Goal: Navigation & Orientation: Find specific page/section

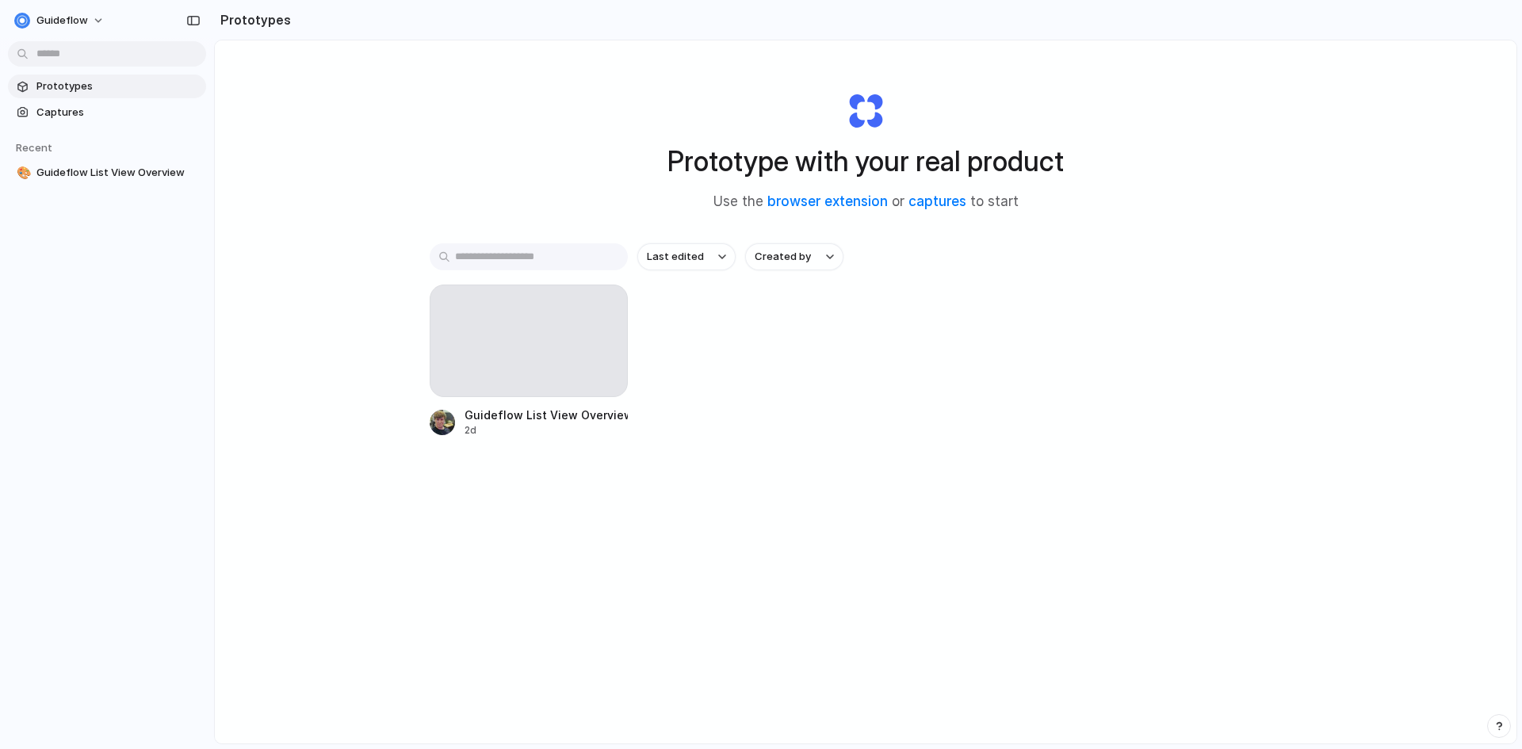
click at [500, 358] on div at bounding box center [529, 341] width 198 height 113
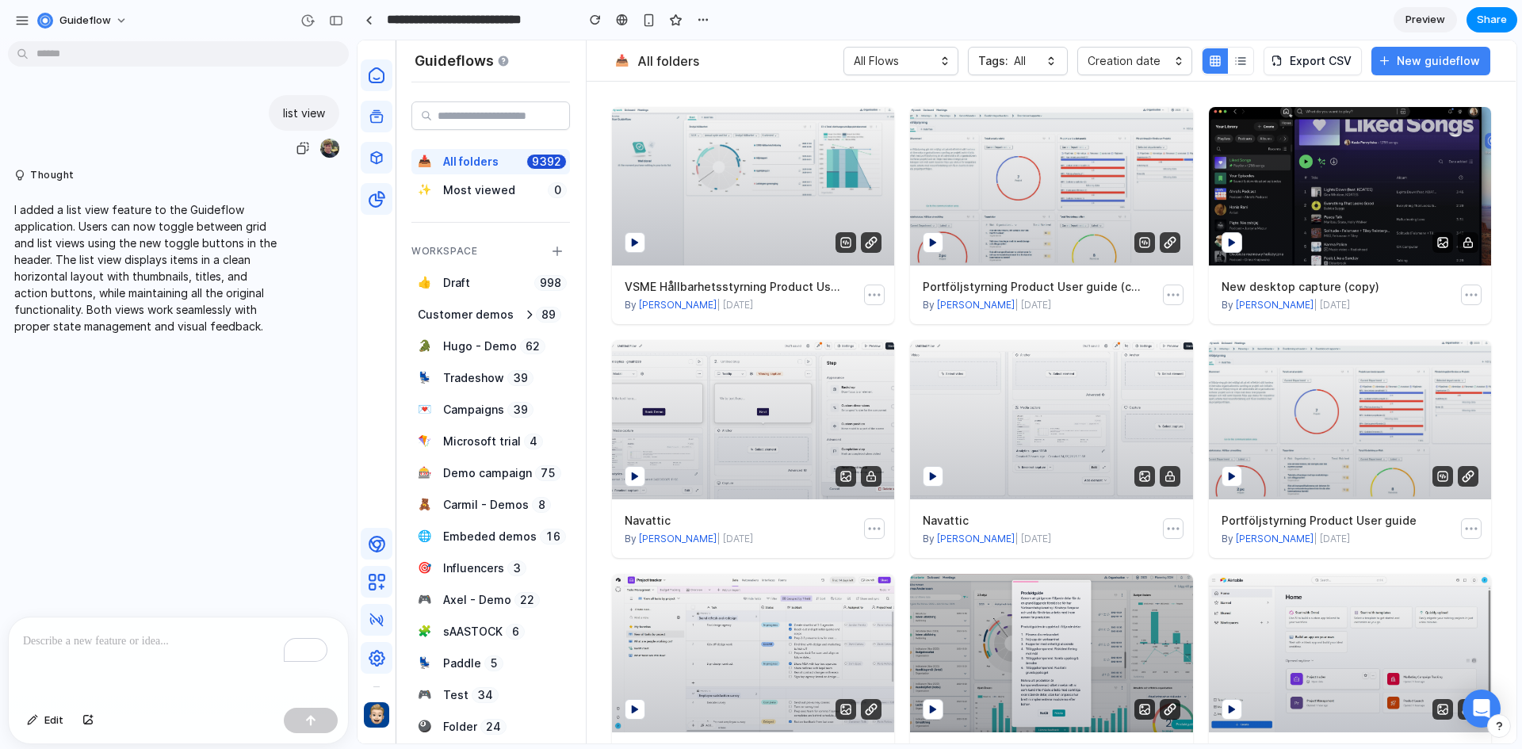
click at [300, 110] on p "list view" at bounding box center [304, 113] width 42 height 17
click at [1238, 75] on header "📥 All folders All Flows Tags: All Creation date Export CSV New guideflow" at bounding box center [1051, 60] width 929 height 40
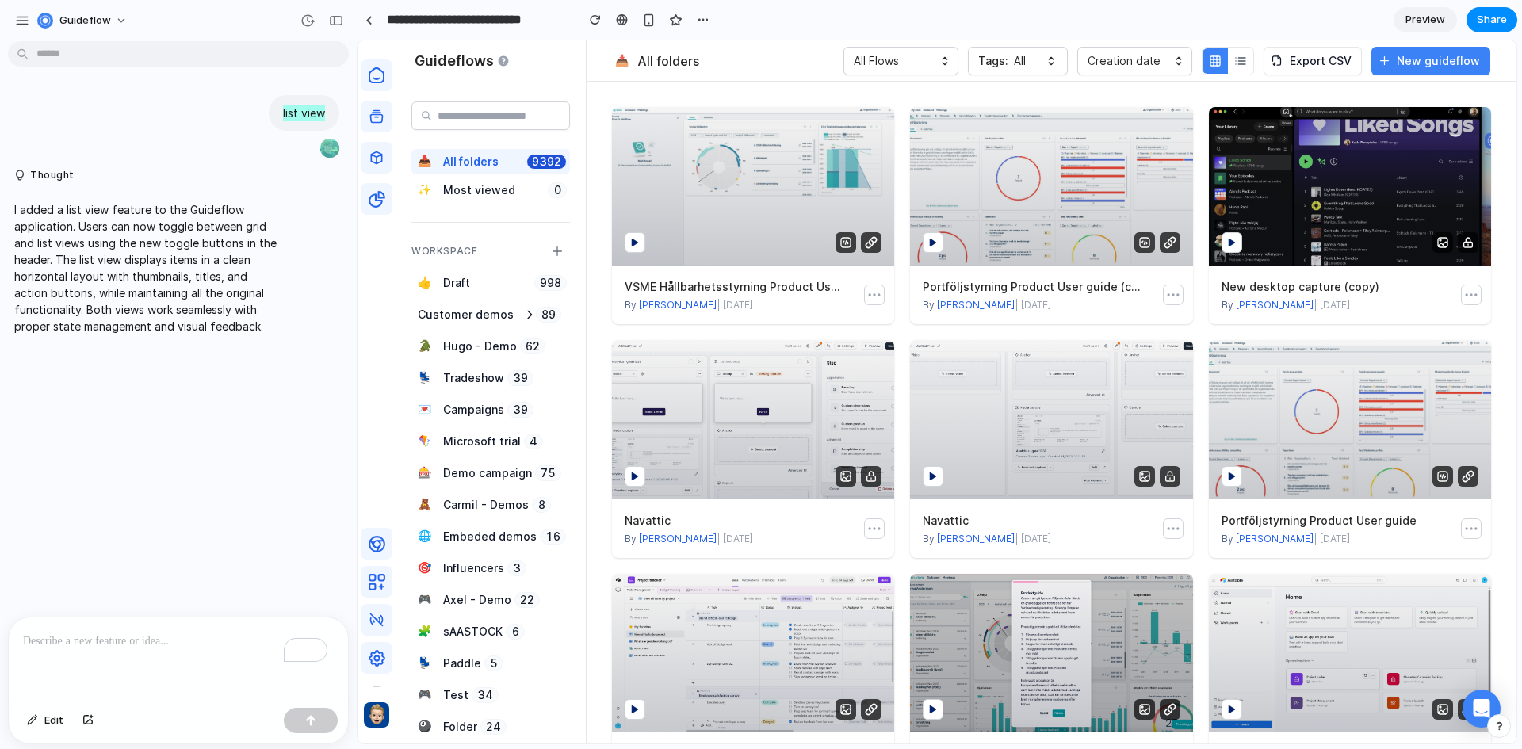
click at [1238, 72] on button "button" at bounding box center [1240, 60] width 25 height 25
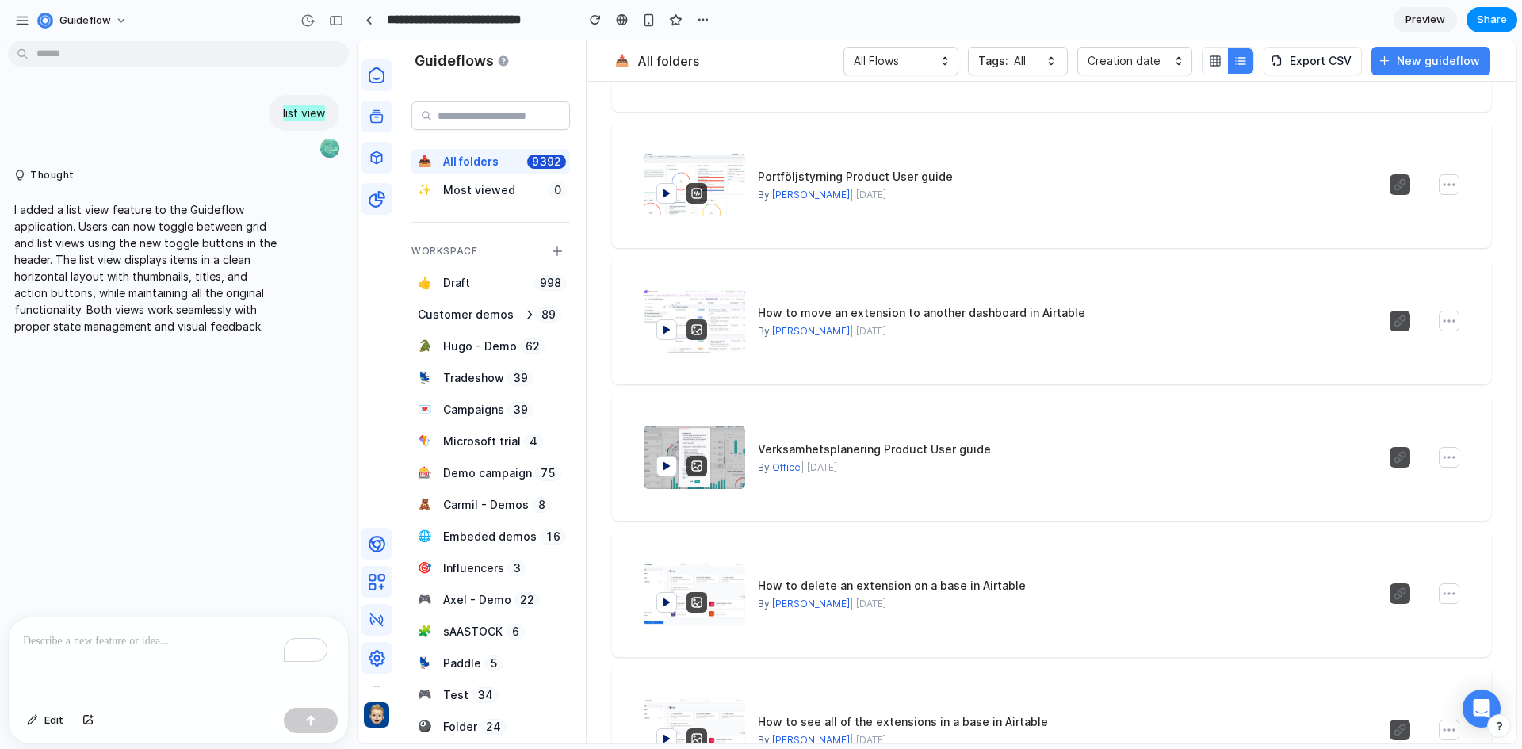
scroll to position [634, 0]
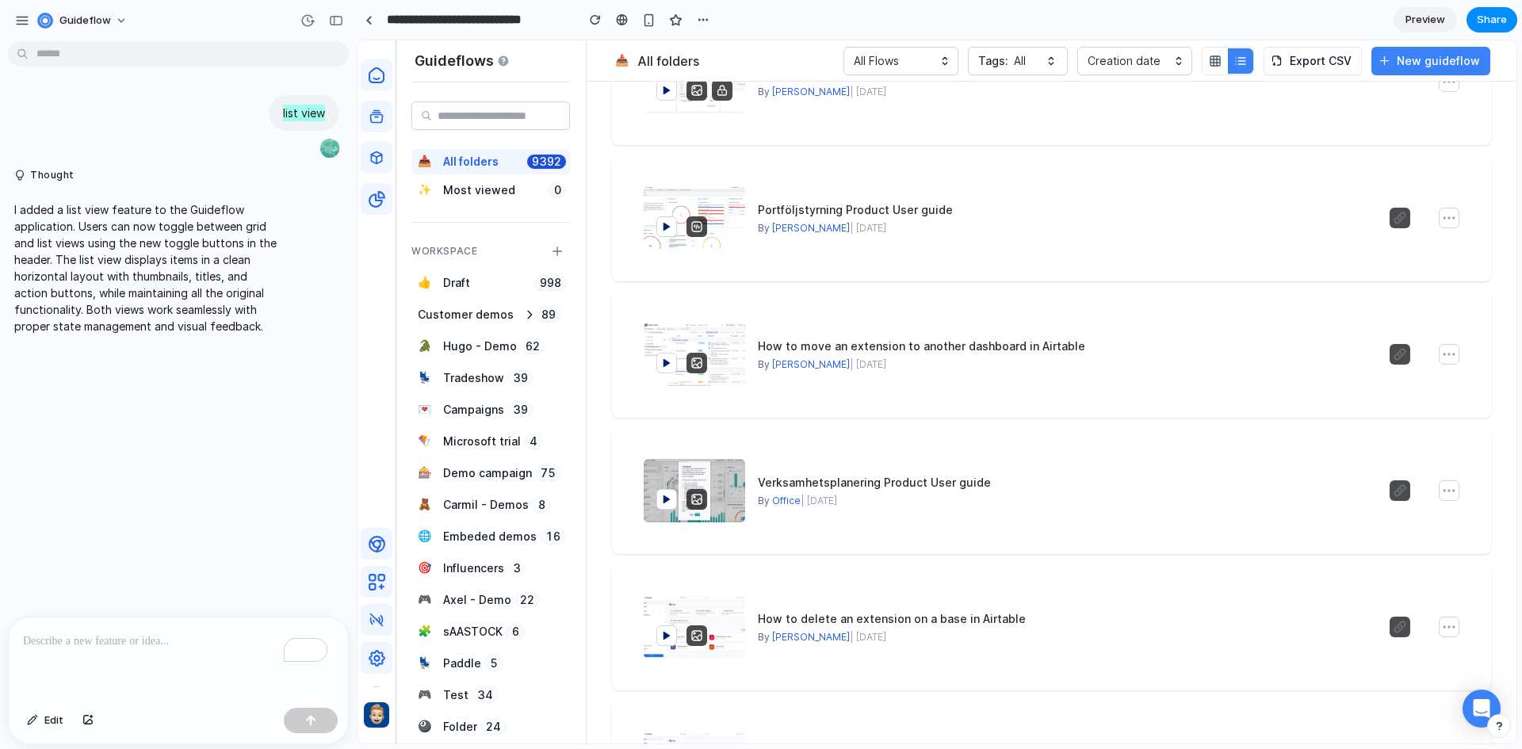
click at [1440, 357] on button at bounding box center [1449, 354] width 19 height 19
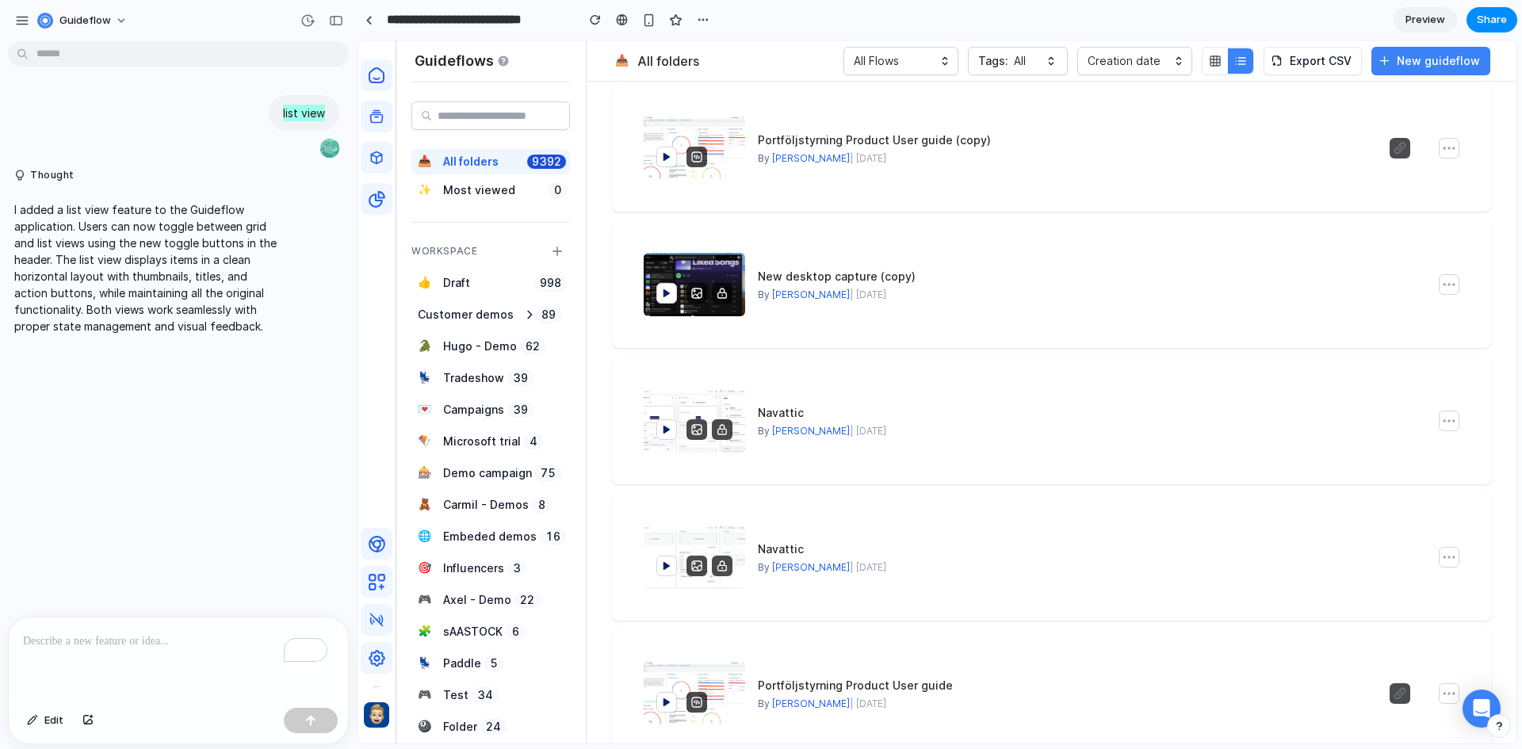
click at [1228, 63] on button "button" at bounding box center [1215, 60] width 25 height 25
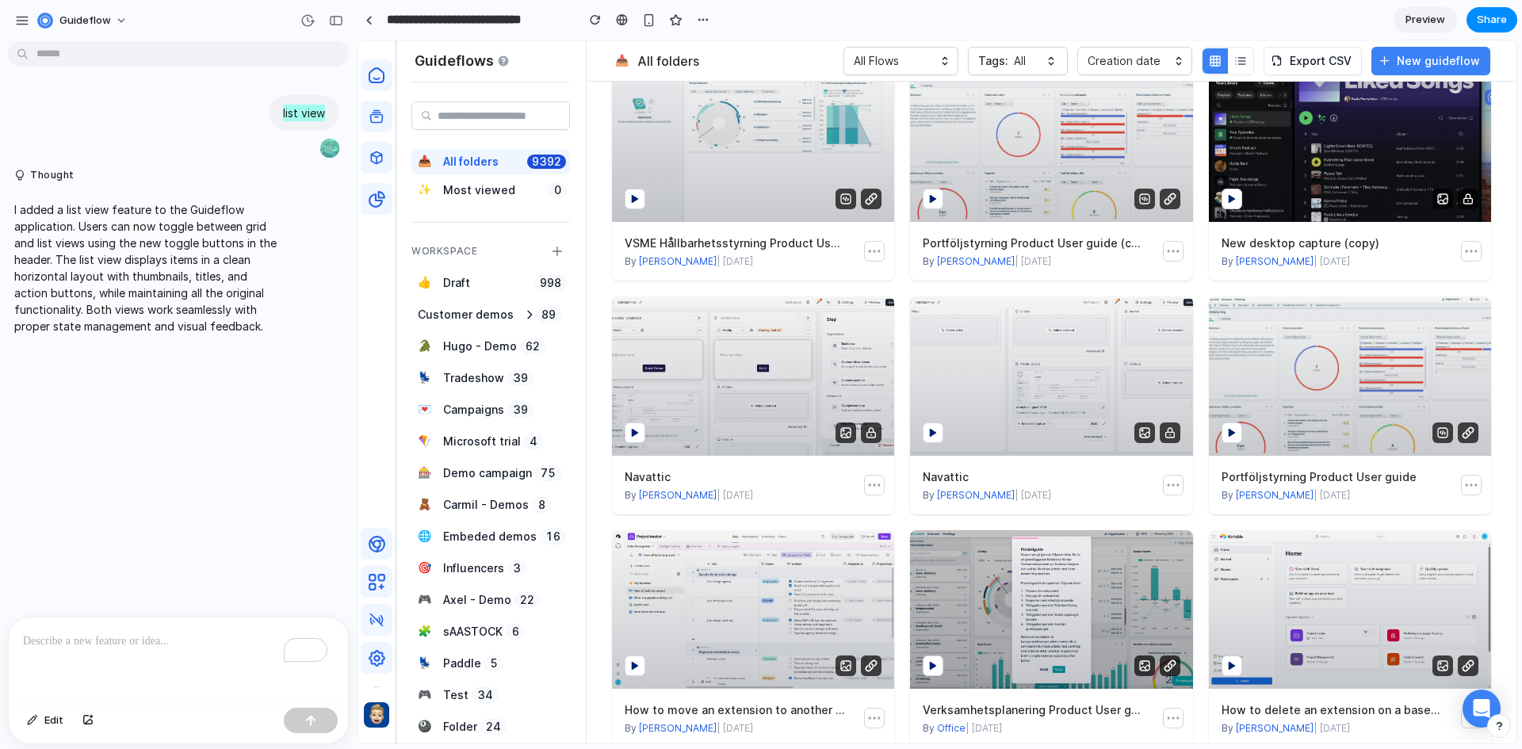
scroll to position [0, 0]
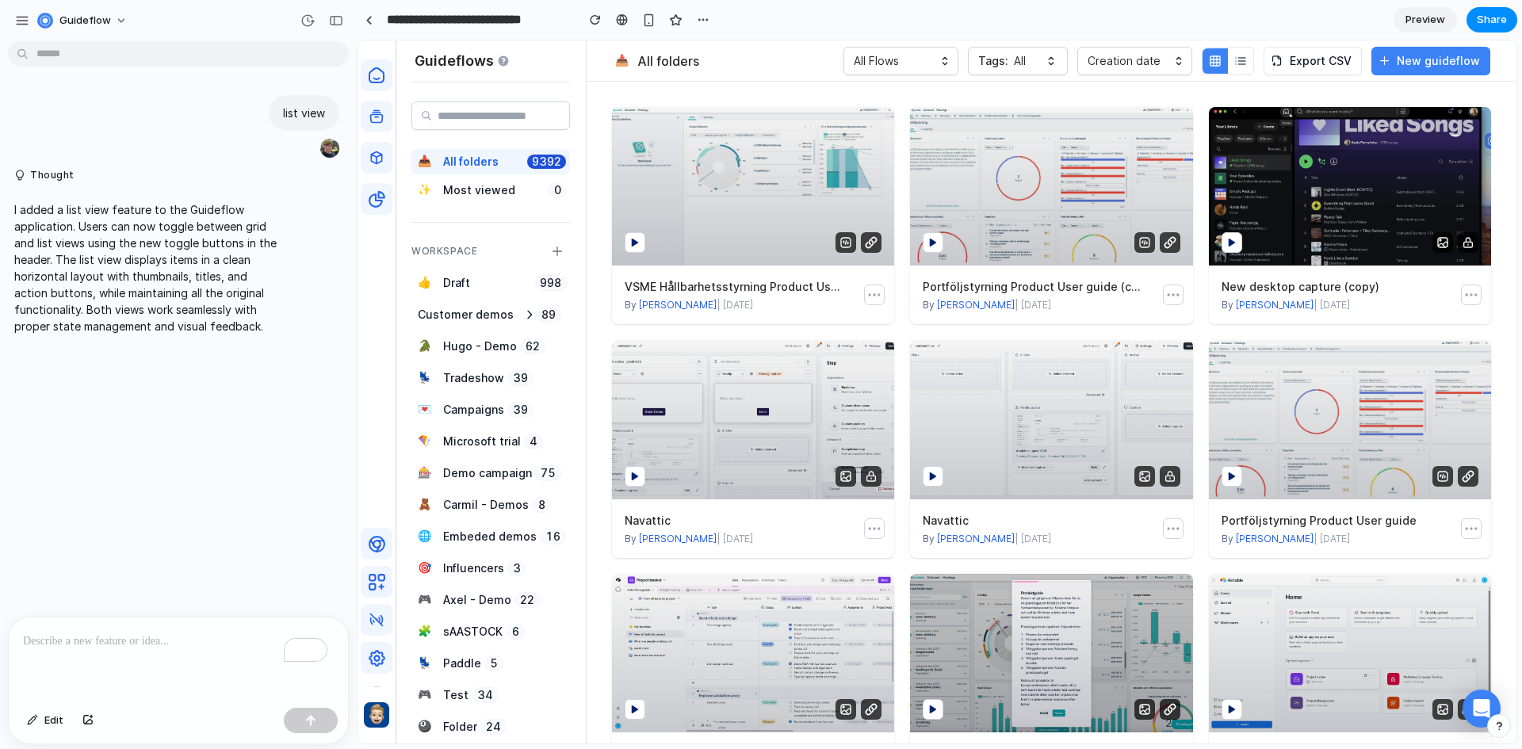
click at [67, 658] on div "To enrich screen reader interactions, please activate Accessibility in Grammarl…" at bounding box center [178, 660] width 339 height 84
click at [68, 638] on p "To enrich screen reader interactions, please activate Accessibility in Grammarl…" at bounding box center [178, 641] width 311 height 19
click at [1246, 61] on icon "button" at bounding box center [1242, 61] width 7 height 0
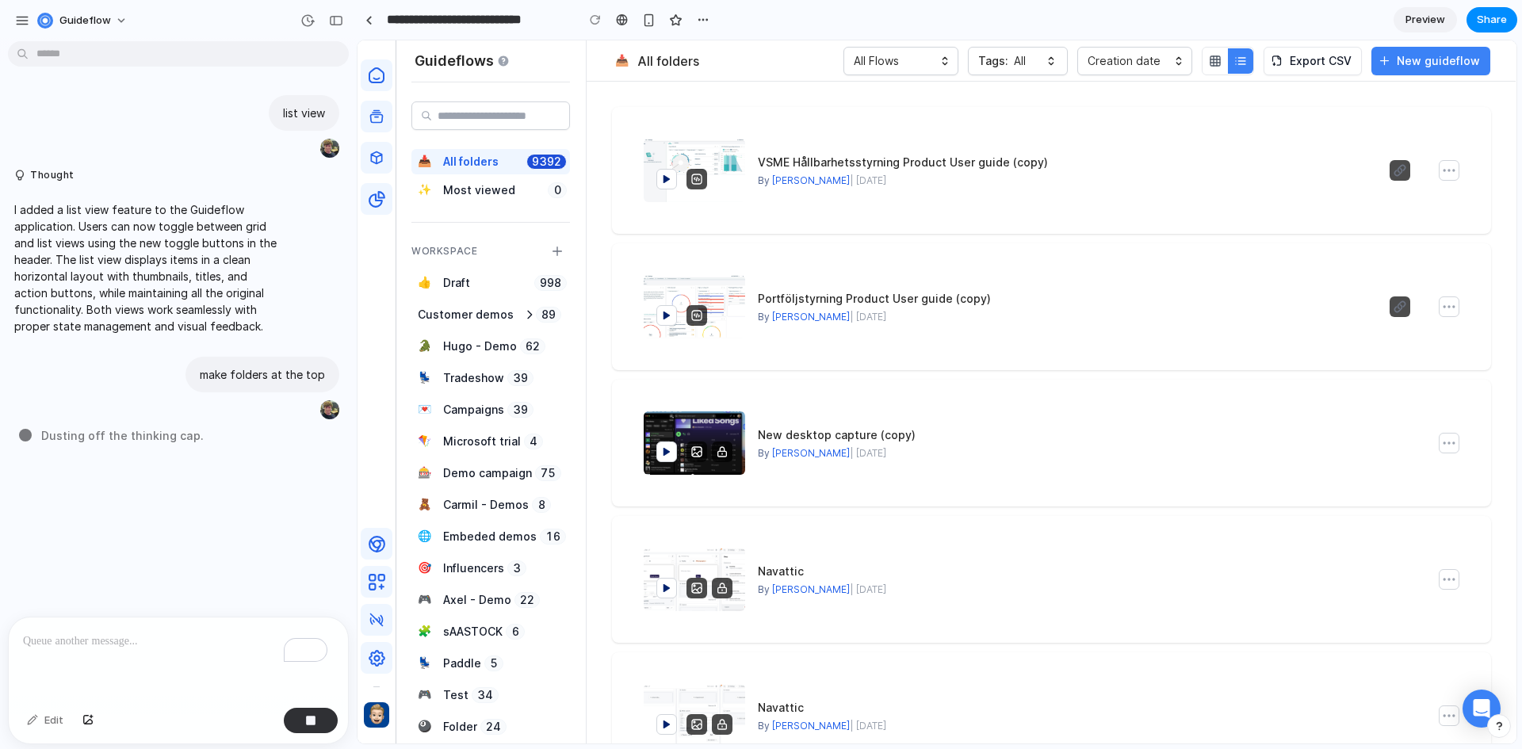
click at [1228, 65] on button "button" at bounding box center [1215, 60] width 25 height 25
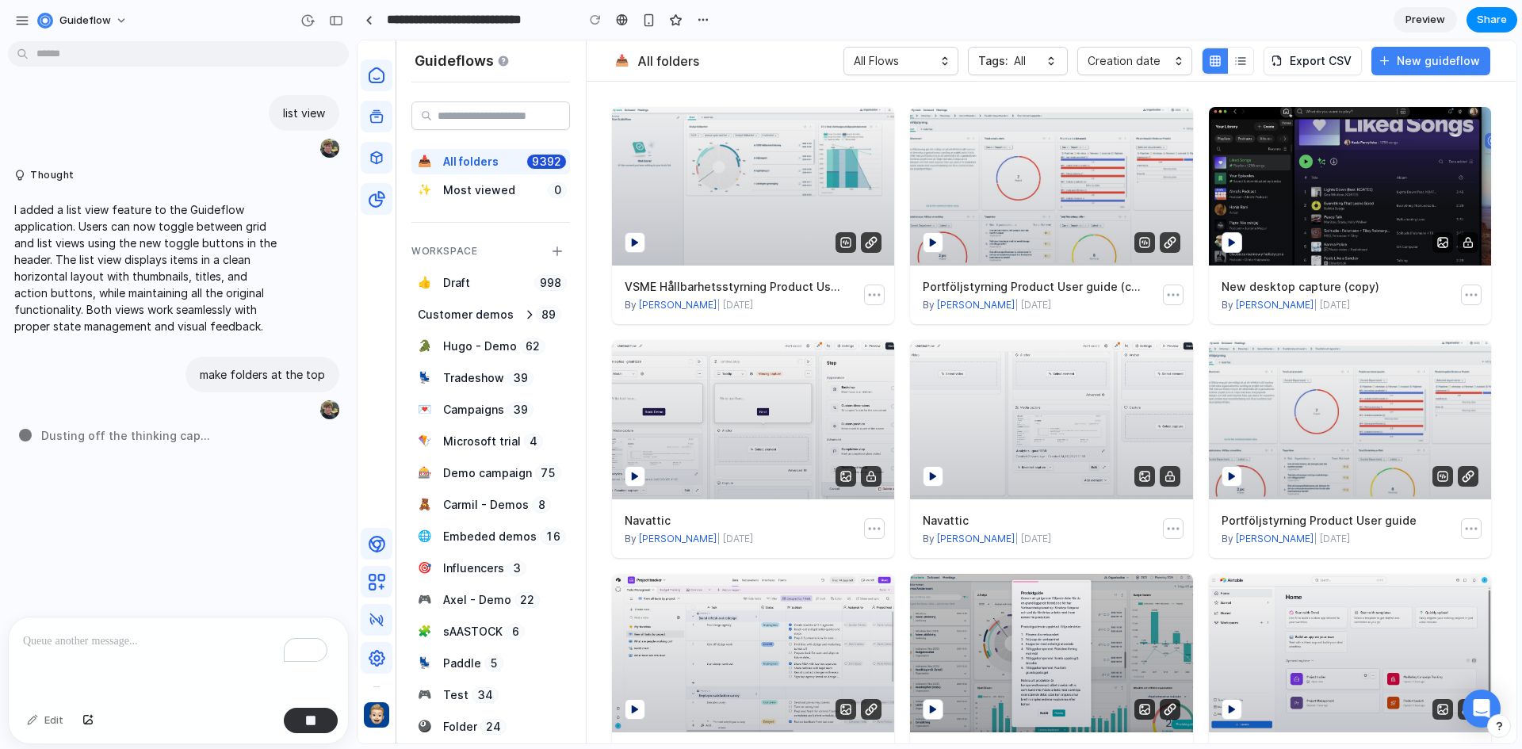
click at [1239, 63] on icon "button" at bounding box center [1240, 61] width 13 height 13
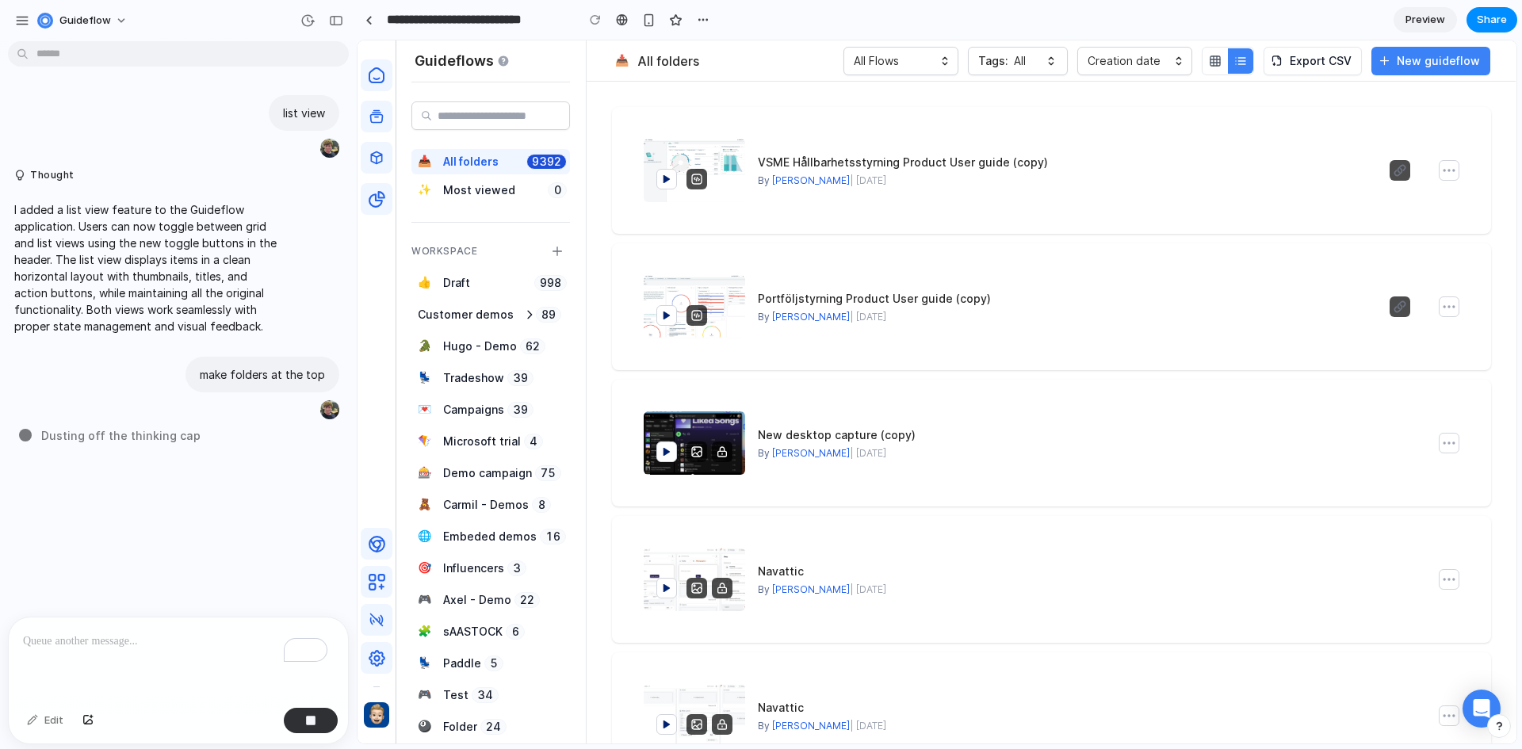
click at [1216, 63] on icon "button" at bounding box center [1216, 63] width 10 height 0
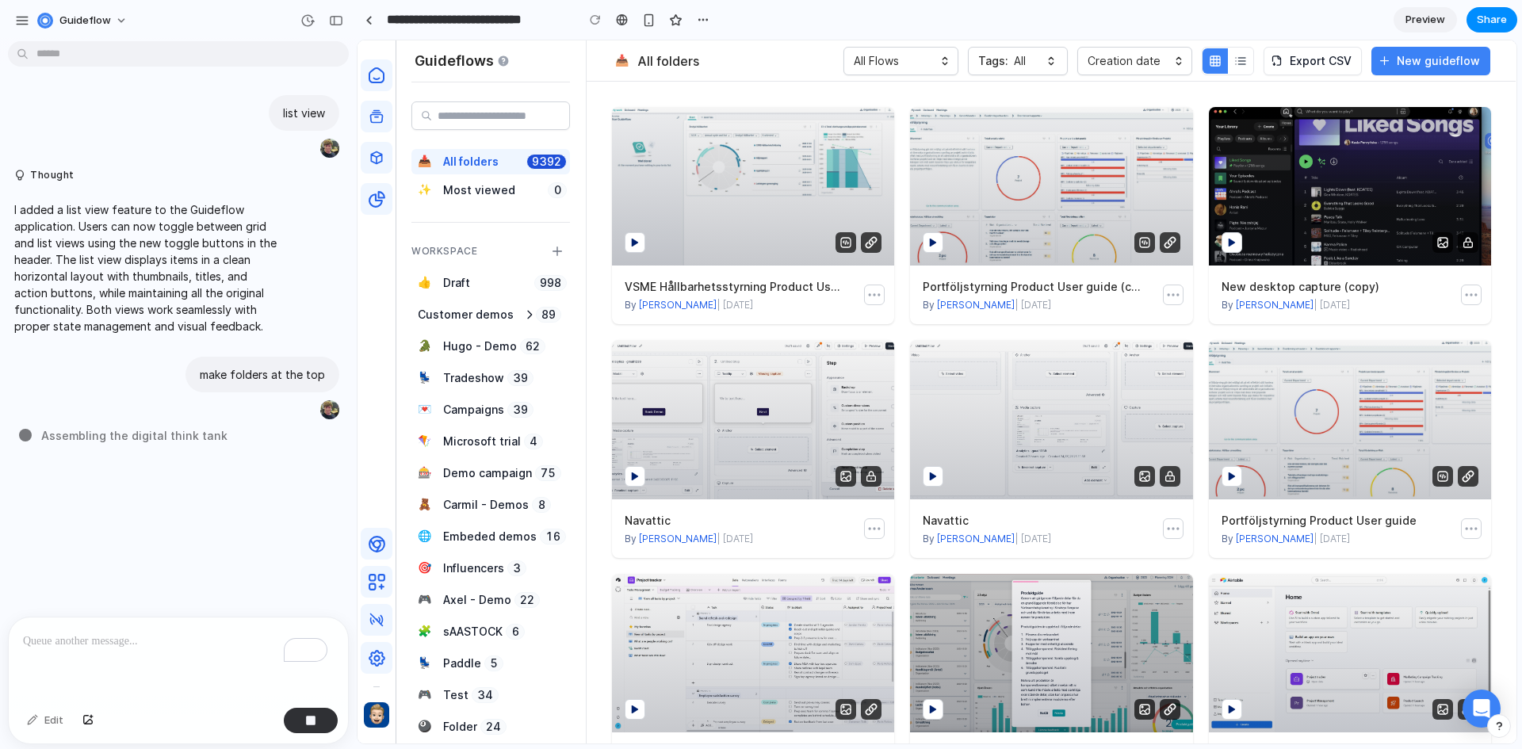
click at [1251, 51] on button "button" at bounding box center [1240, 60] width 25 height 25
